Goal: Information Seeking & Learning: Learn about a topic

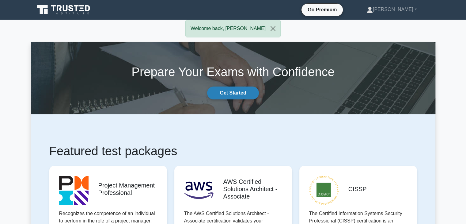
click at [241, 95] on link "Get Started" at bounding box center [232, 92] width 51 height 13
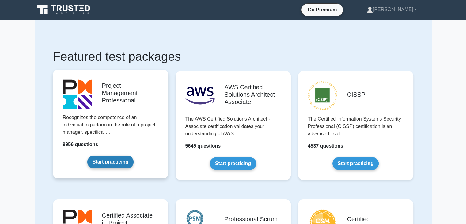
click at [118, 162] on link "Start practicing" at bounding box center [110, 161] width 46 height 13
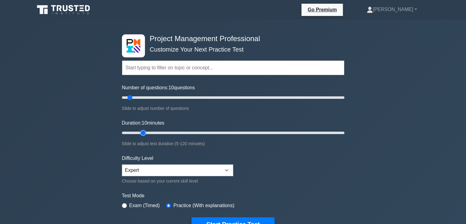
type input "15"
click at [139, 132] on input "Duration: 10 minutes" at bounding box center [233, 132] width 222 height 7
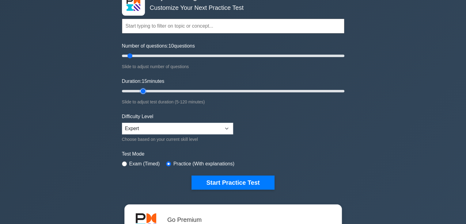
scroll to position [51, 0]
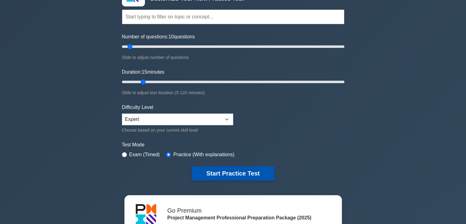
click at [235, 170] on button "Start Practice Test" at bounding box center [233, 173] width 83 height 14
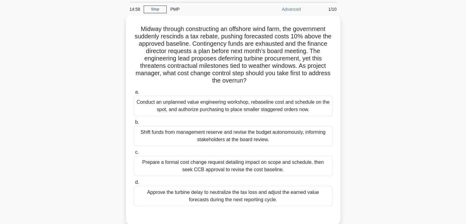
scroll to position [20, 0]
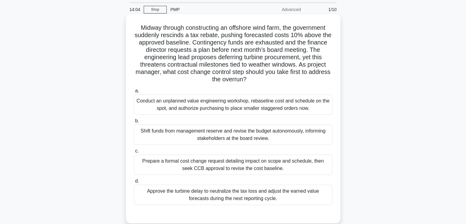
click at [150, 163] on div "Prepare a formal cost change request detailing impact on scope and schedule, th…" at bounding box center [233, 164] width 199 height 20
click at [134, 153] on input "c. Prepare a formal cost change request detailing impact on scope and schedule,…" at bounding box center [134, 151] width 0 height 4
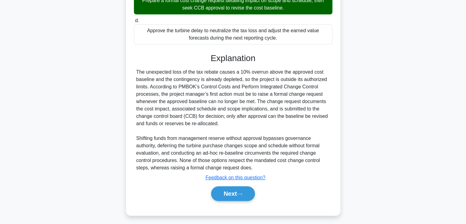
scroll to position [183, 0]
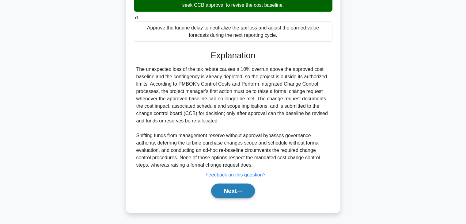
click at [219, 188] on button "Next" at bounding box center [233, 190] width 44 height 15
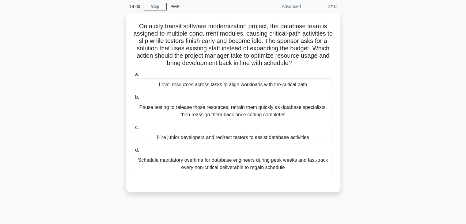
scroll to position [16, 0]
